Goal: Navigation & Orientation: Find specific page/section

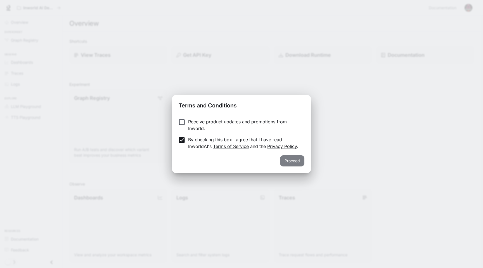
click at [283, 159] on button "Proceed" at bounding box center [292, 160] width 24 height 11
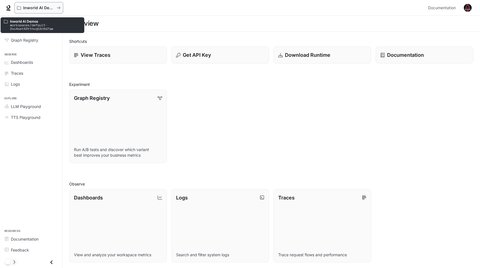
click at [45, 8] on p "Inworld AI Demos" at bounding box center [38, 8] width 31 height 5
